Goal: Information Seeking & Learning: Learn about a topic

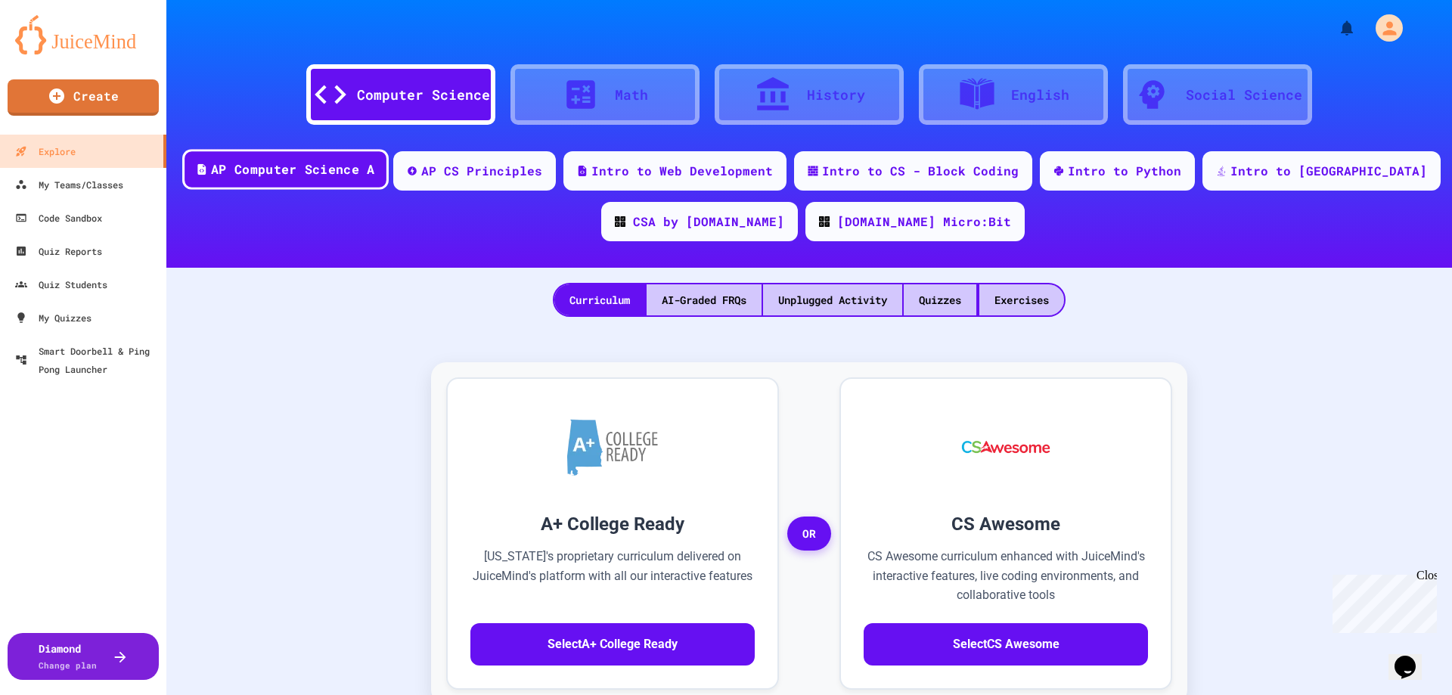
click at [364, 172] on div "AP Computer Science A" at bounding box center [292, 169] width 163 height 19
click at [93, 178] on div "My Teams/Classes" at bounding box center [68, 184] width 111 height 19
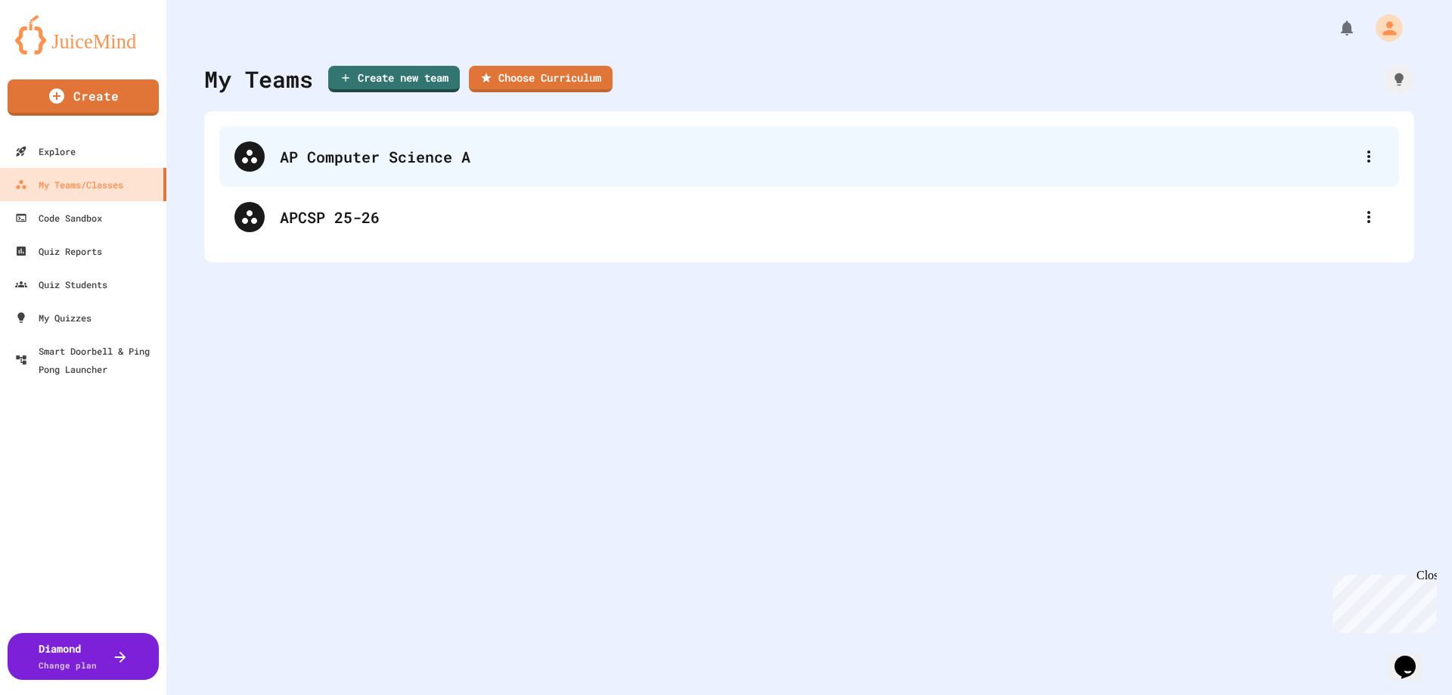
click at [371, 163] on div "AP Computer Science A" at bounding box center [817, 156] width 1074 height 23
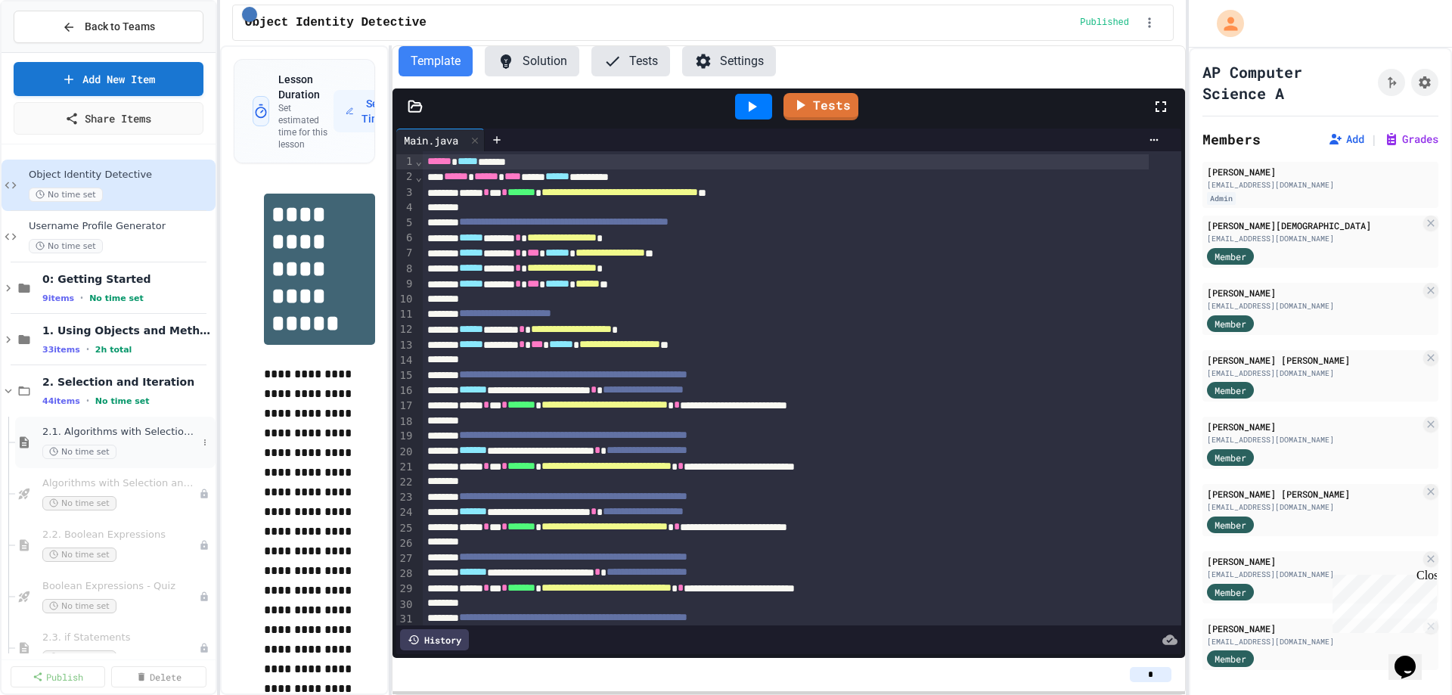
click at [141, 427] on span "2.1. Algorithms with Selection and Repetition" at bounding box center [119, 432] width 155 height 13
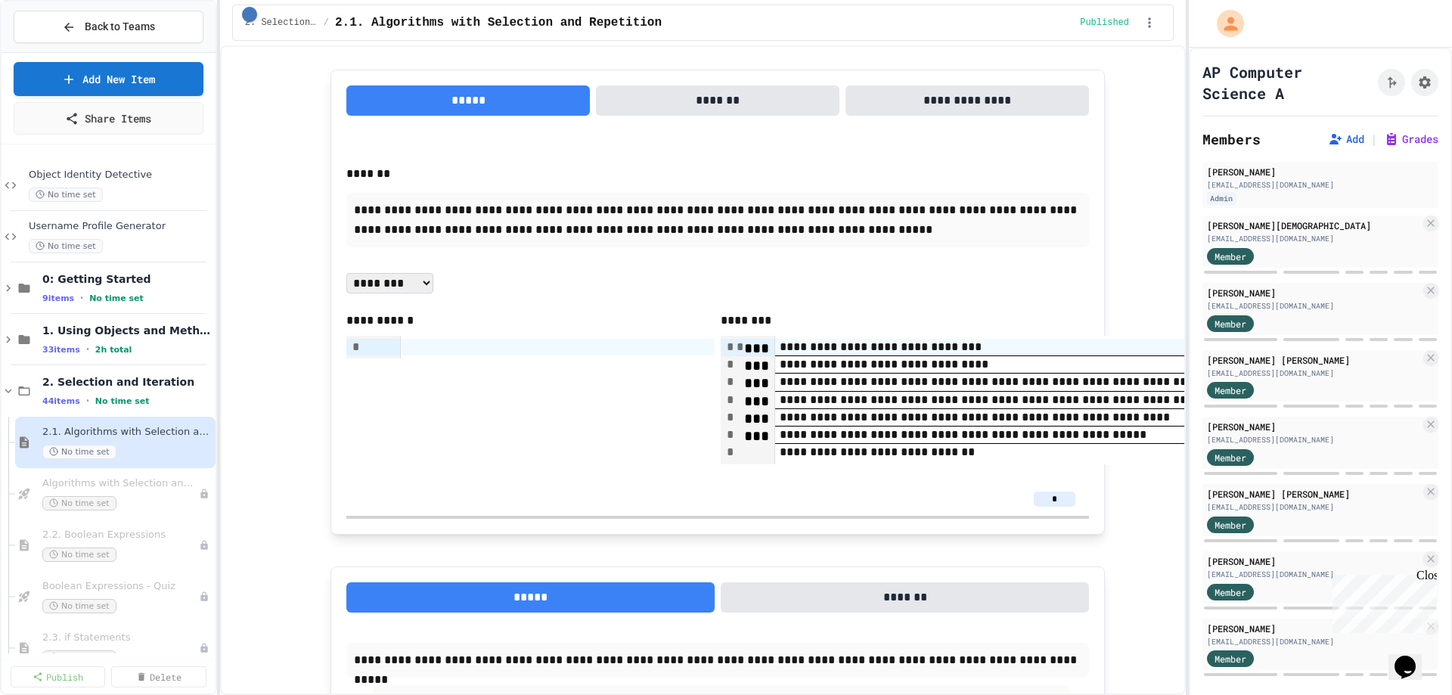
scroll to position [2268, 0]
